Goal: Task Accomplishment & Management: Manage account settings

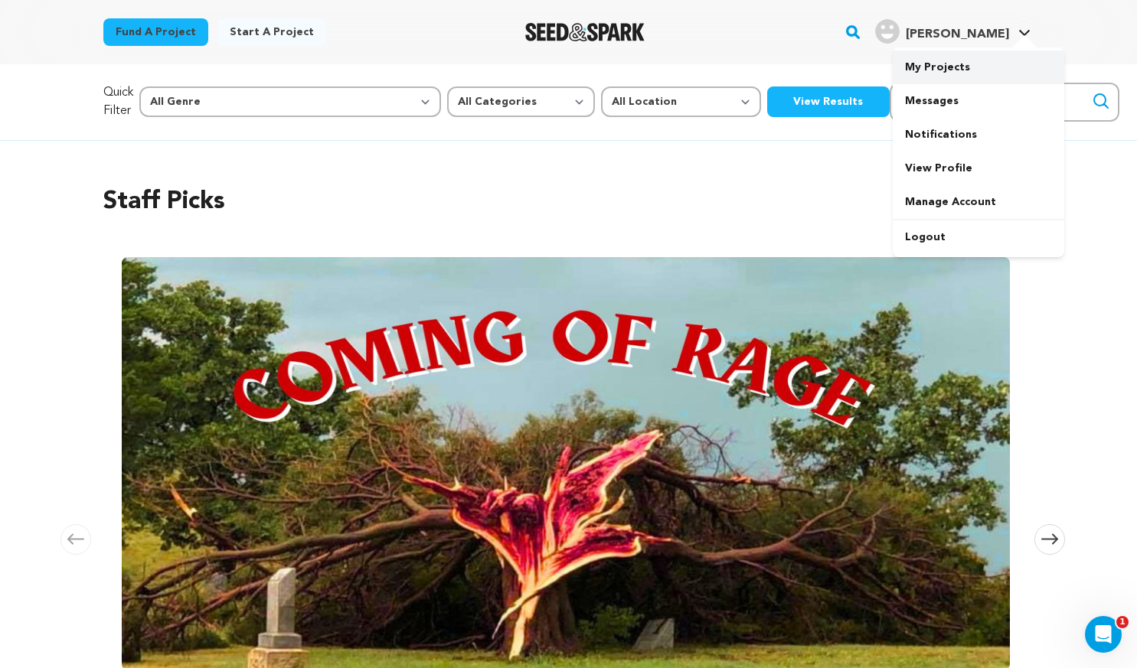
click at [942, 62] on link "My Projects" at bounding box center [978, 68] width 171 height 34
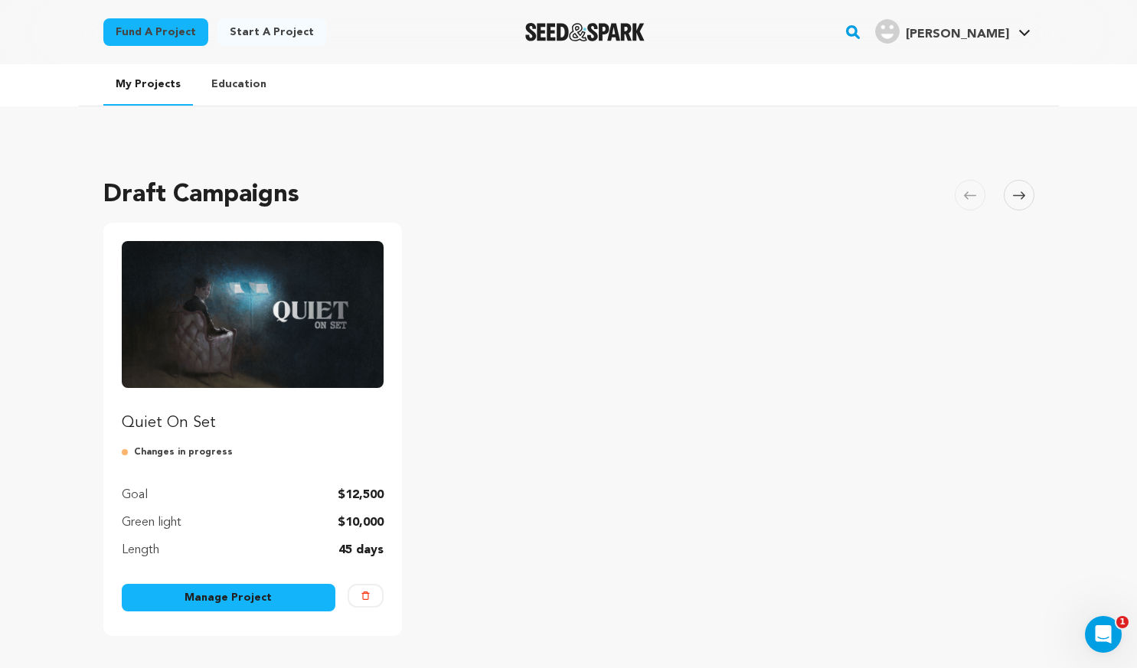
click at [179, 416] on p "Quiet On Set" at bounding box center [253, 423] width 263 height 21
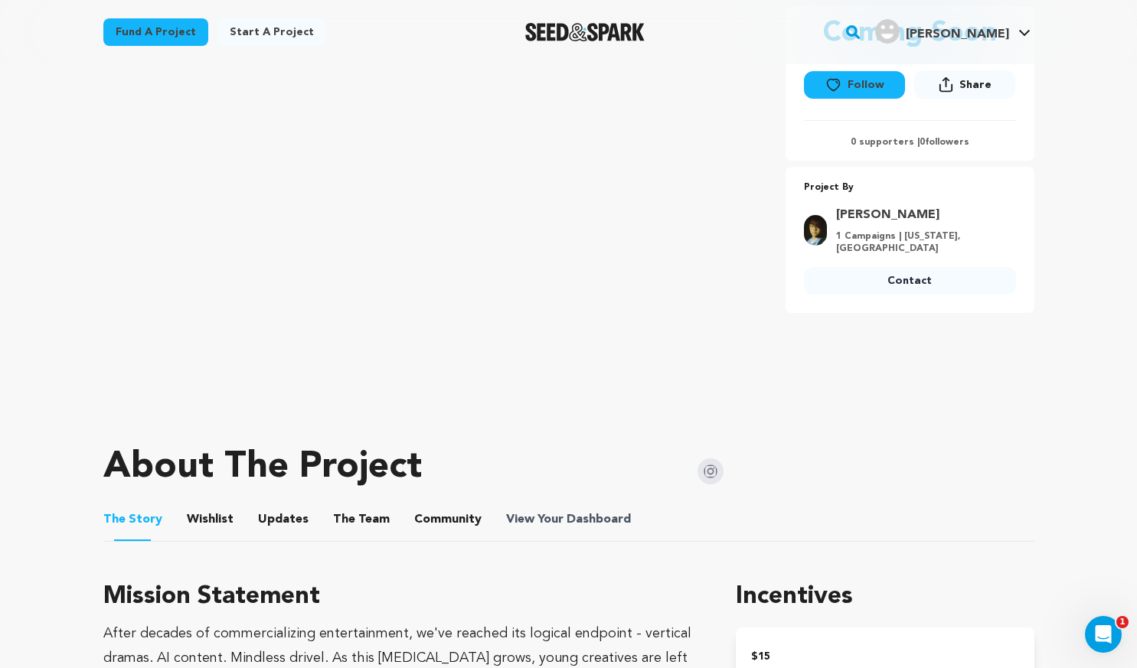
click at [570, 511] on span "Dashboard" at bounding box center [598, 520] width 64 height 18
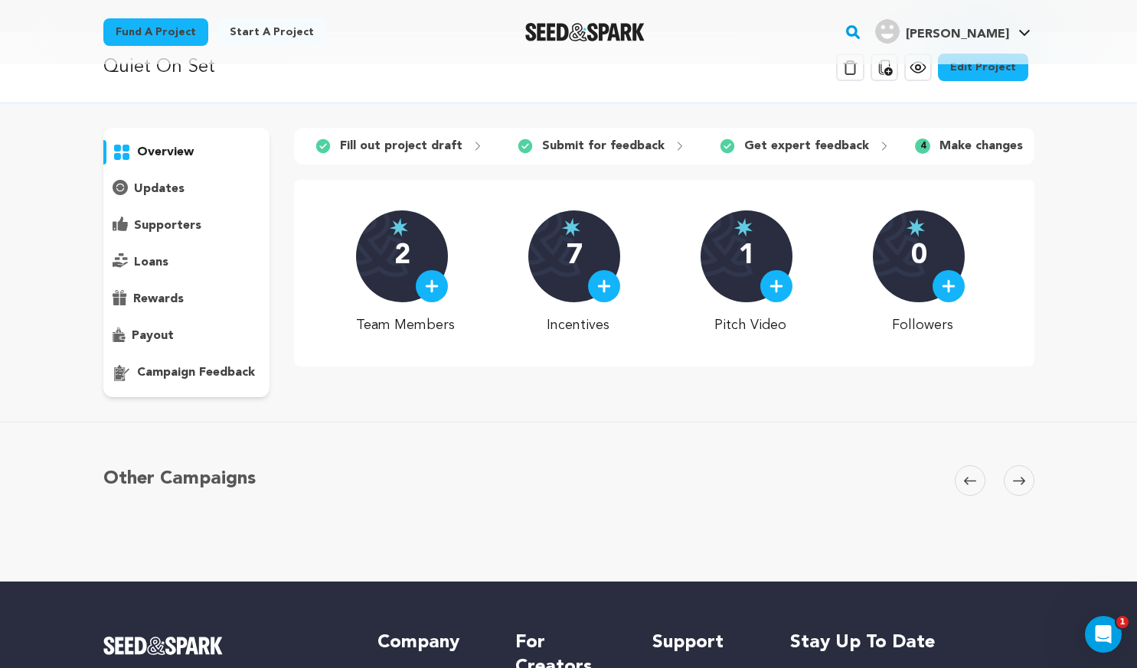
click at [611, 293] on img at bounding box center [604, 286] width 14 height 14
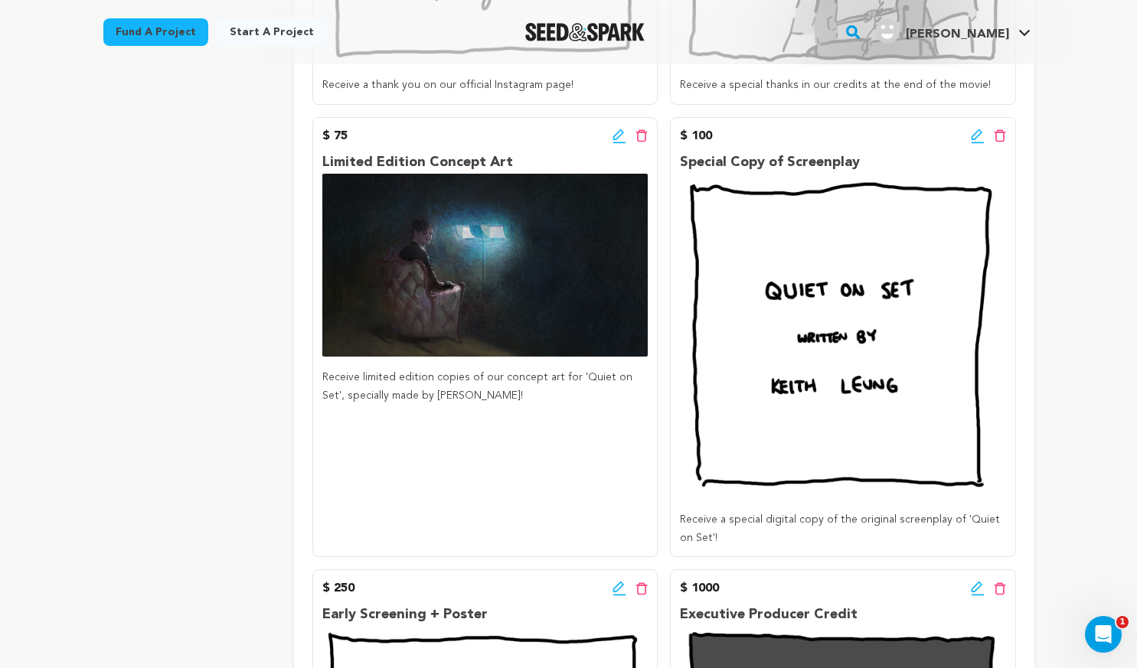
scroll to position [536, 0]
